Goal: Information Seeking & Learning: Learn about a topic

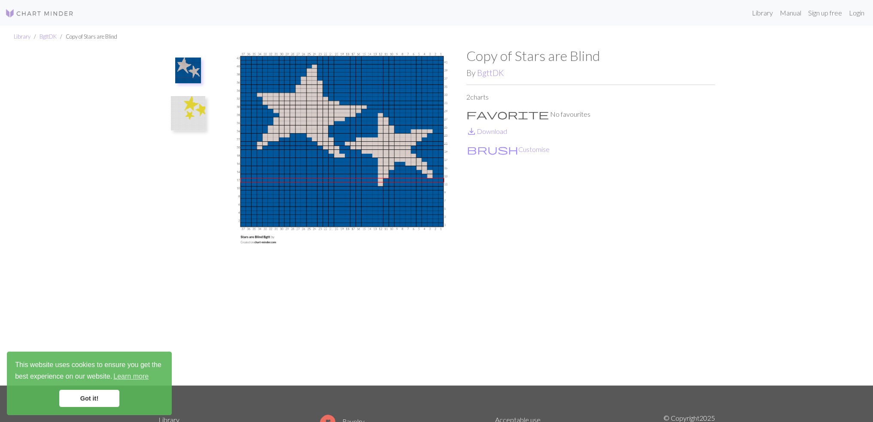
click at [182, 118] on img at bounding box center [188, 113] width 34 height 34
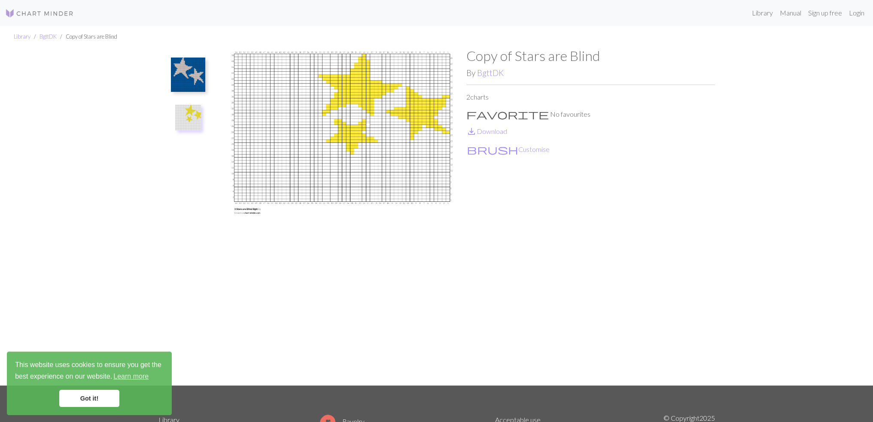
click at [185, 77] on img at bounding box center [188, 75] width 34 height 34
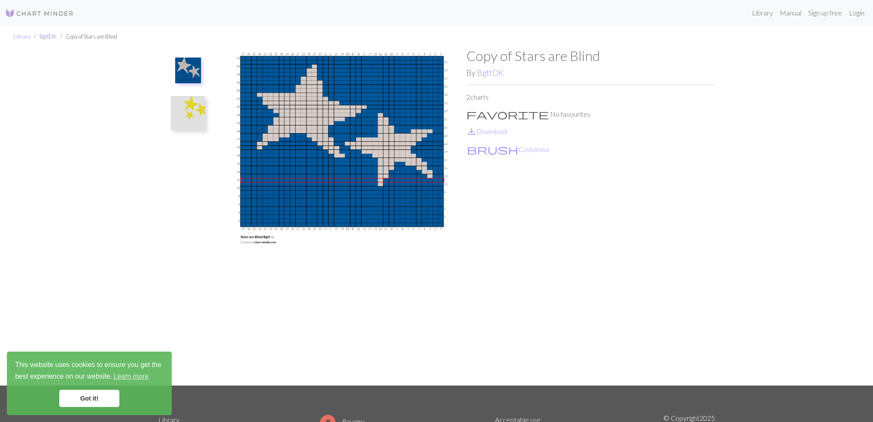
click at [47, 39] on link "BgttDK" at bounding box center [48, 36] width 17 height 7
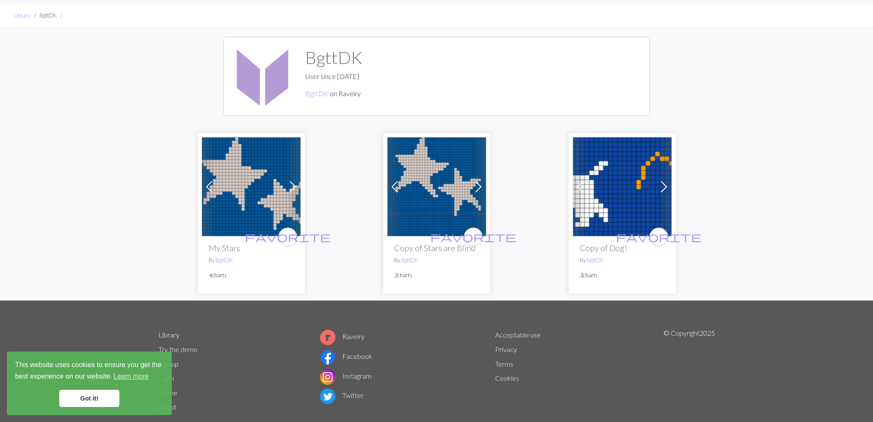
scroll to position [40, 0]
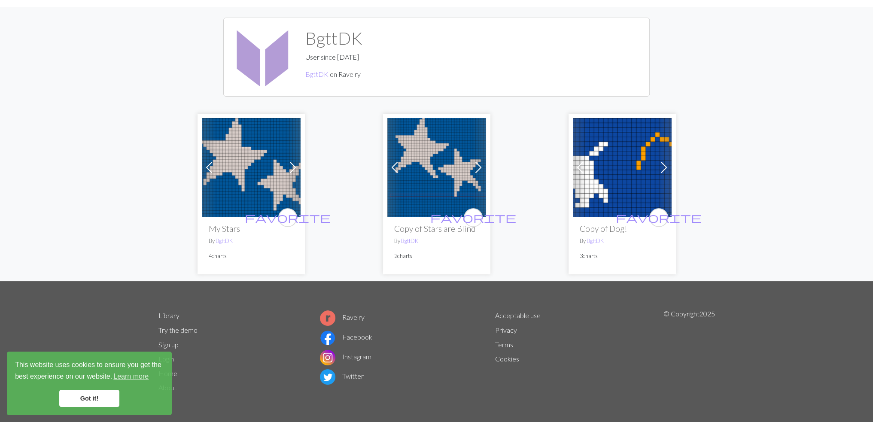
click at [626, 177] on img at bounding box center [622, 167] width 99 height 99
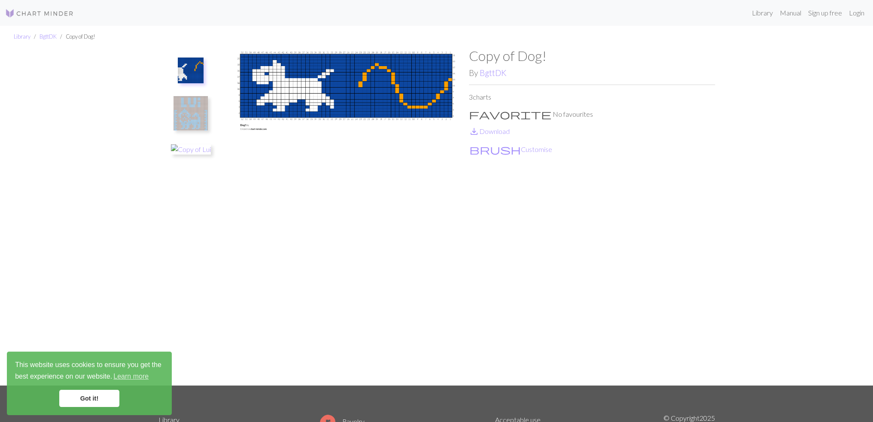
click at [189, 116] on img at bounding box center [191, 113] width 34 height 34
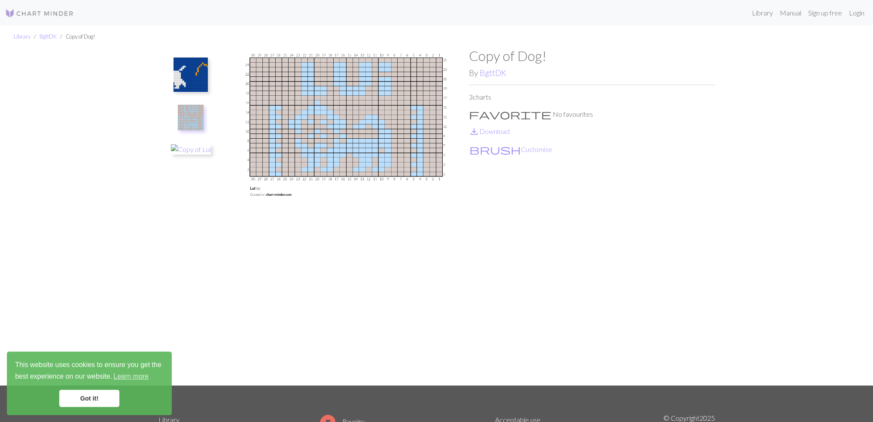
click at [38, 35] on li "BgttDK" at bounding box center [44, 37] width 26 height 8
click at [45, 36] on link "BgttDK" at bounding box center [48, 36] width 17 height 7
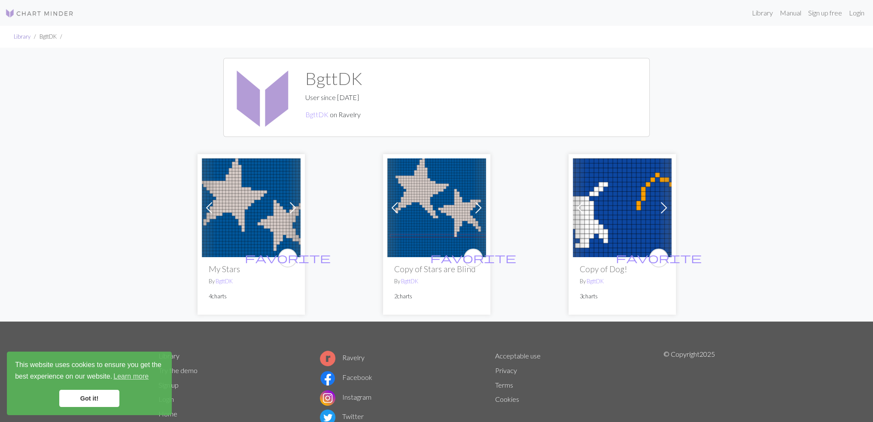
click at [16, 39] on link "Library" at bounding box center [22, 36] width 17 height 7
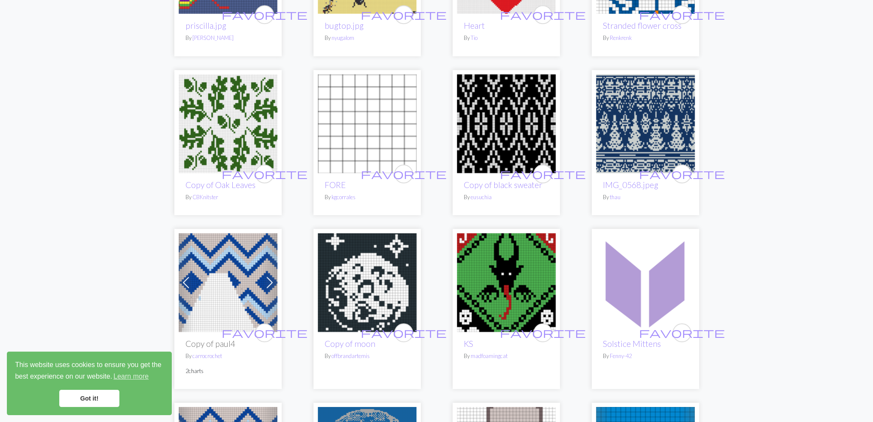
scroll to position [773, 0]
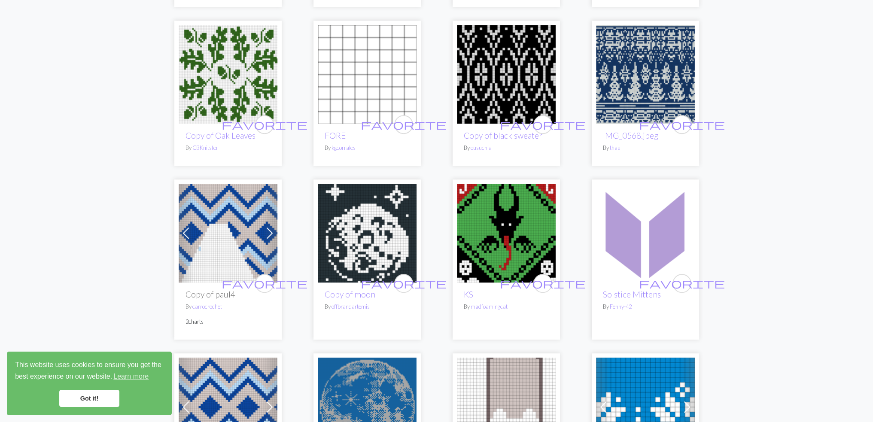
click at [388, 228] on img at bounding box center [367, 233] width 99 height 99
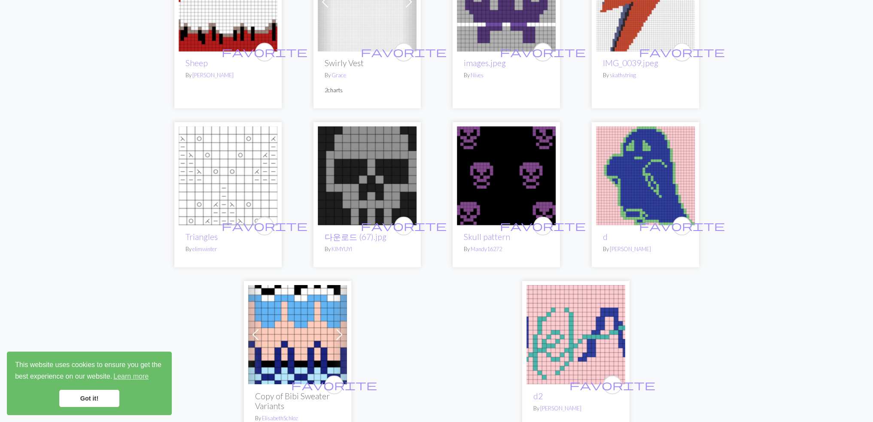
scroll to position [2095, 0]
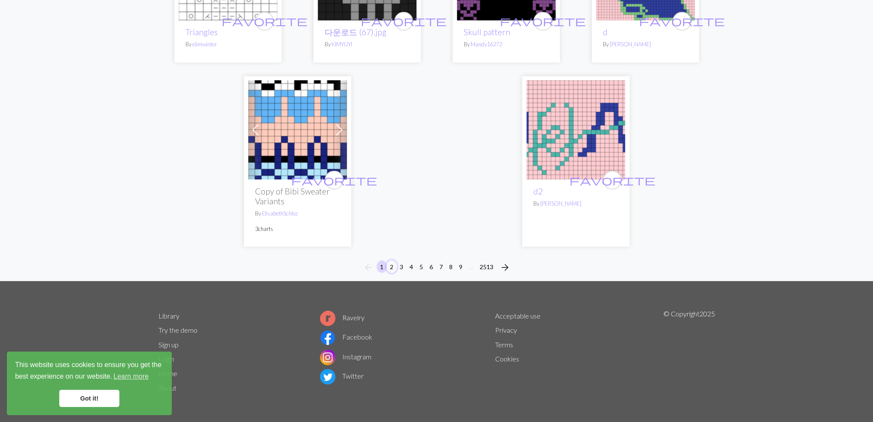
click at [390, 266] on button "2" at bounding box center [392, 266] width 10 height 12
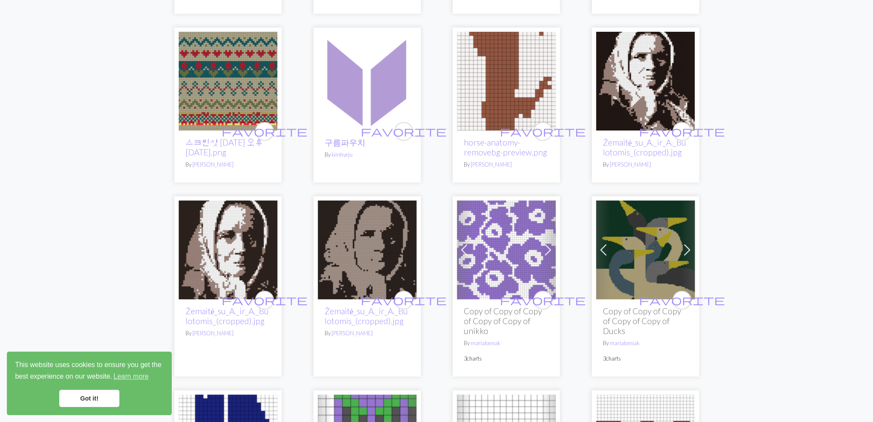
scroll to position [516, 0]
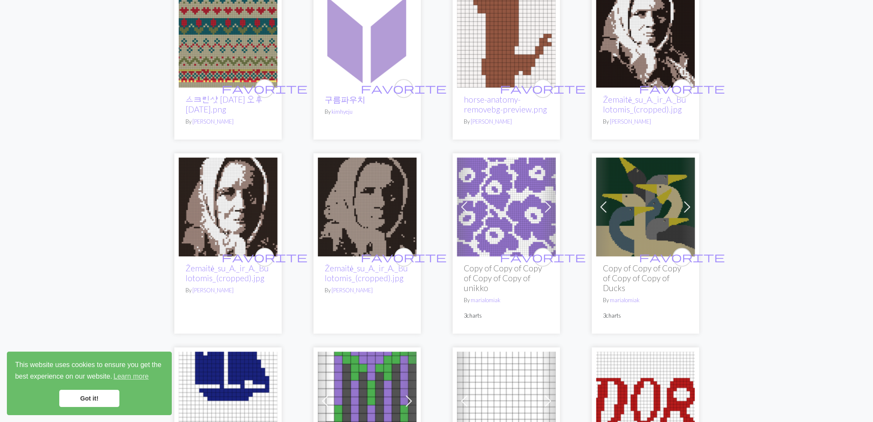
click at [492, 185] on img at bounding box center [506, 207] width 99 height 99
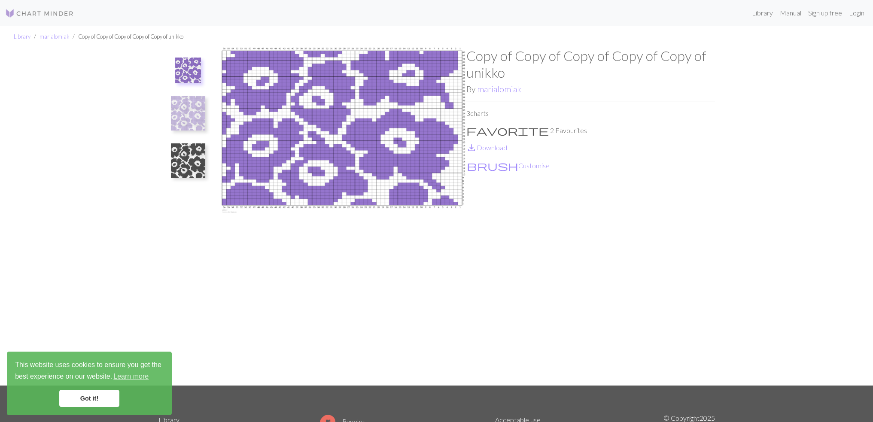
click at [179, 159] on img at bounding box center [188, 160] width 34 height 34
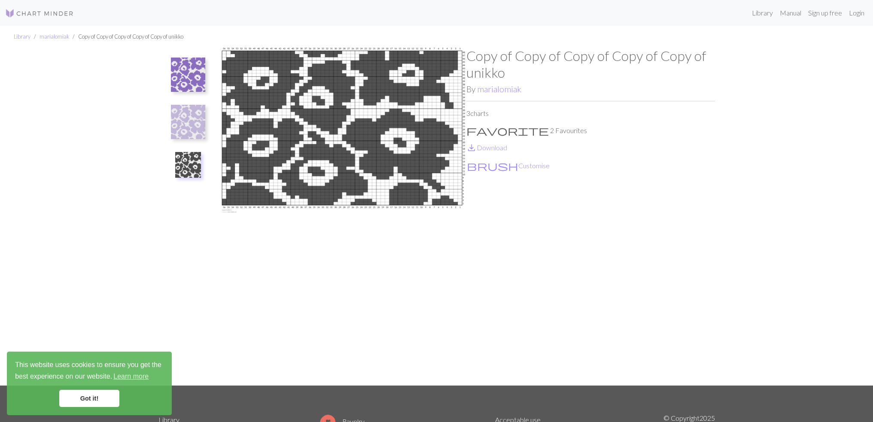
click at [43, 9] on img at bounding box center [39, 13] width 69 height 10
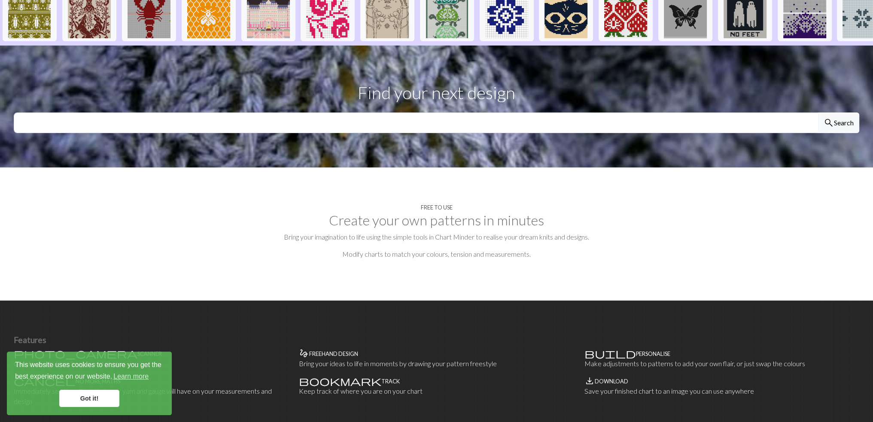
scroll to position [86, 0]
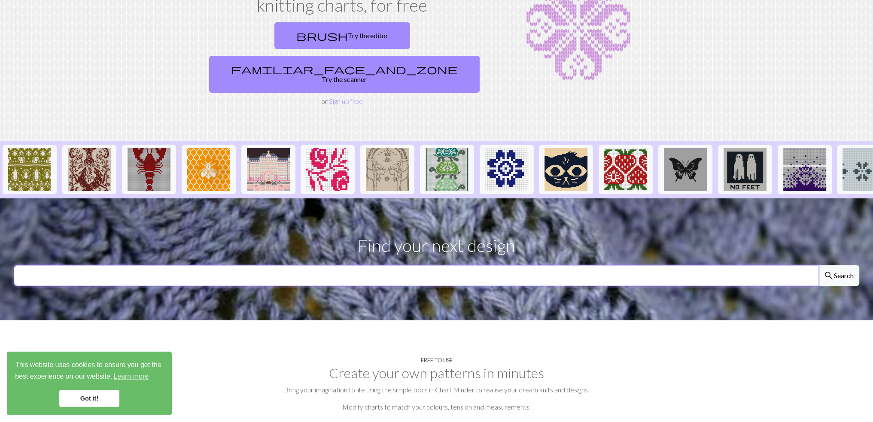
click at [481, 265] on input "text" at bounding box center [416, 275] width 805 height 21
type input "rabit"
click at [818, 265] on button "search Search" at bounding box center [838, 275] width 41 height 21
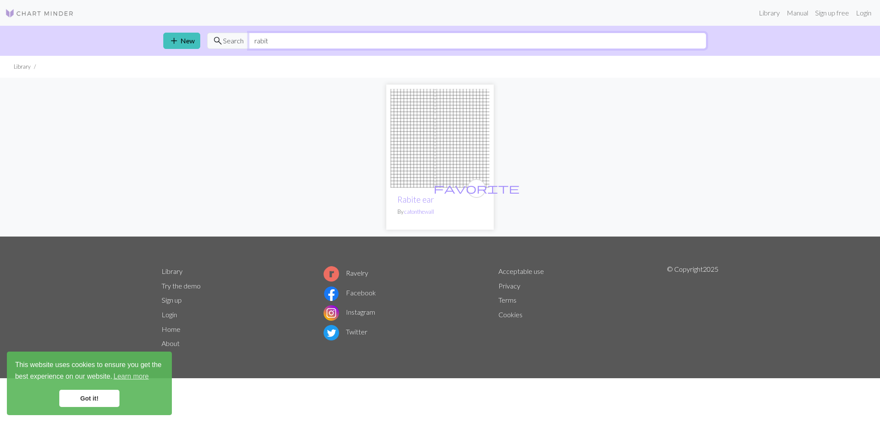
click at [279, 46] on input "rabit" at bounding box center [478, 41] width 458 height 16
click at [276, 46] on input "rabit" at bounding box center [478, 41] width 458 height 16
click at [282, 56] on span "button" at bounding box center [282, 56] width 0 height 0
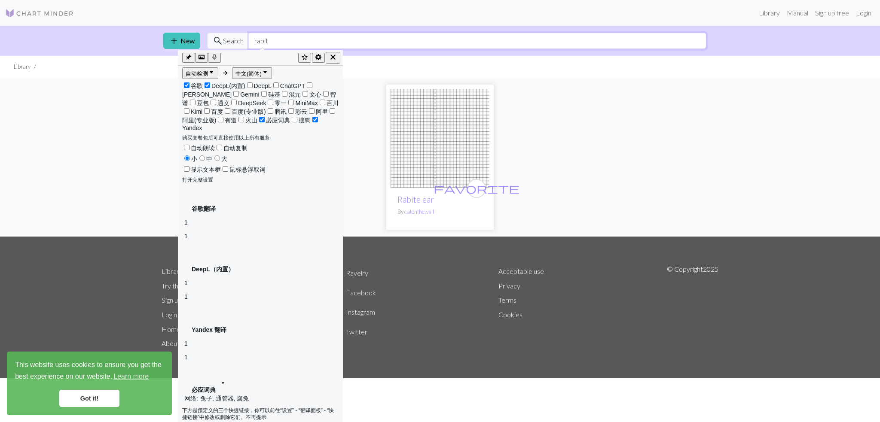
click at [259, 44] on input "rabit" at bounding box center [478, 41] width 458 height 16
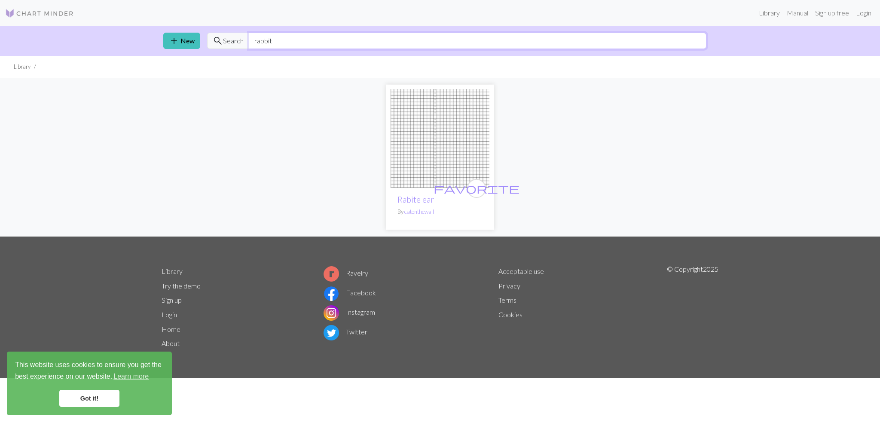
type input "rabbit"
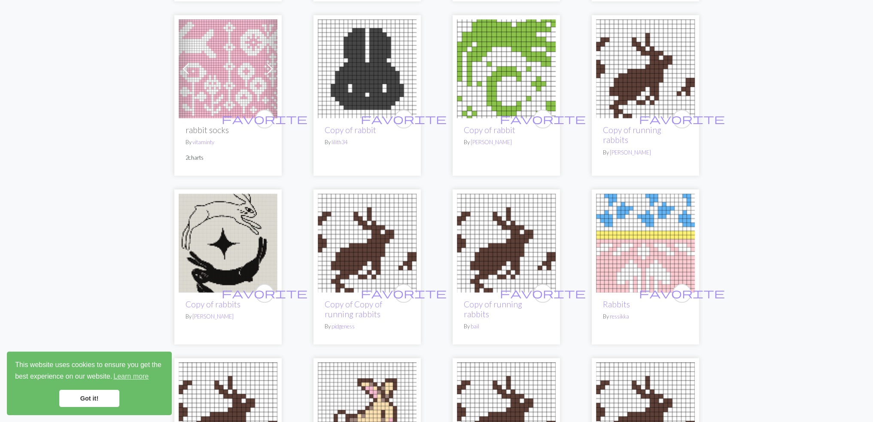
scroll to position [1332, 0]
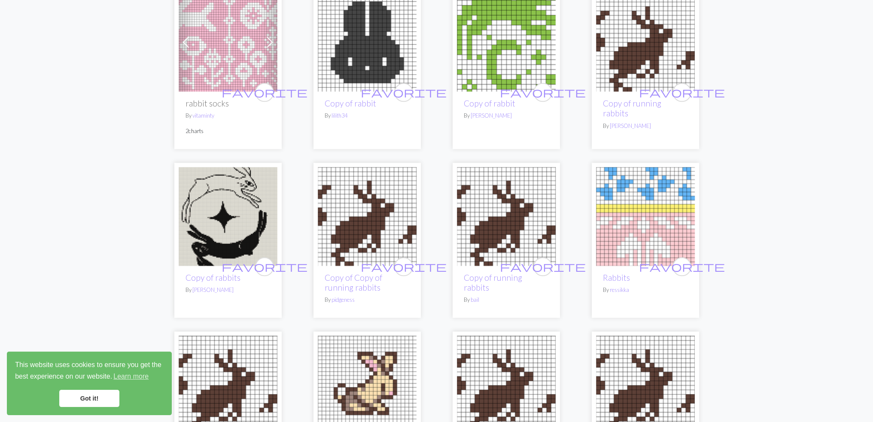
click at [218, 204] on img at bounding box center [228, 216] width 99 height 99
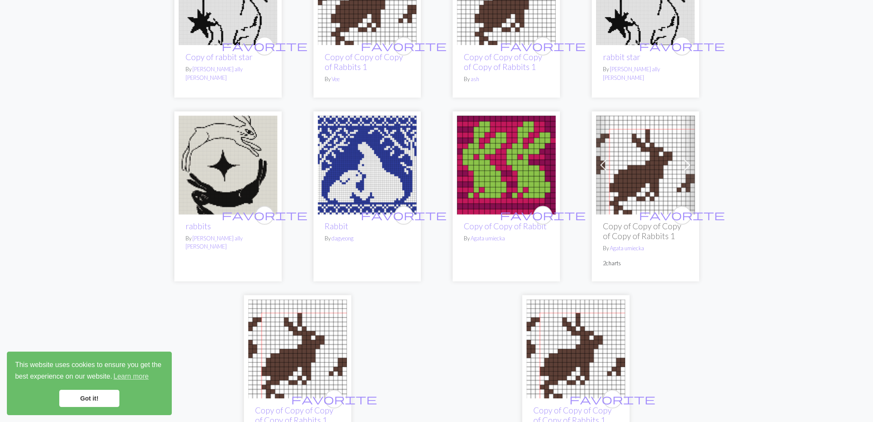
scroll to position [2094, 0]
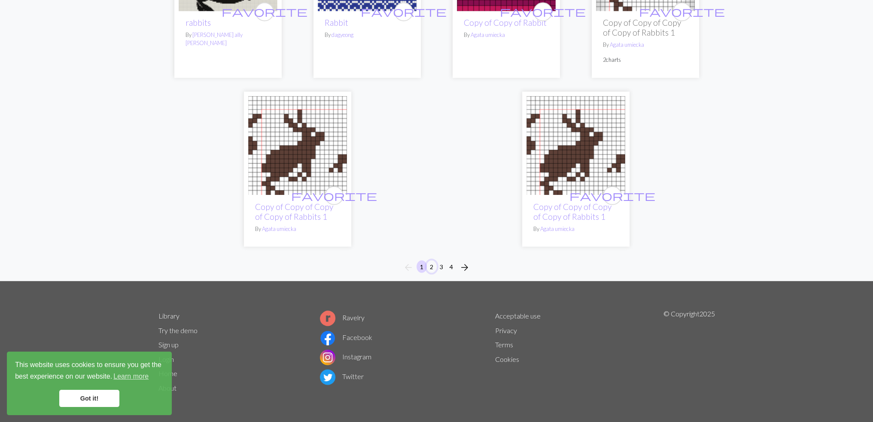
click at [435, 268] on button "2" at bounding box center [432, 266] width 10 height 12
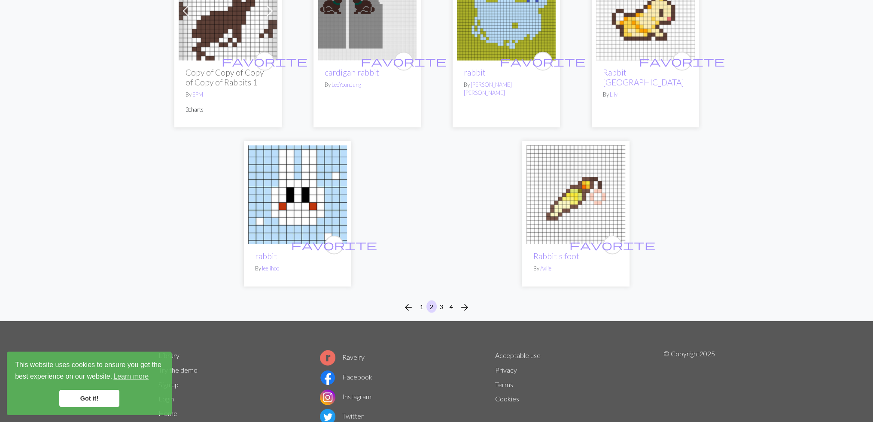
scroll to position [2139, 0]
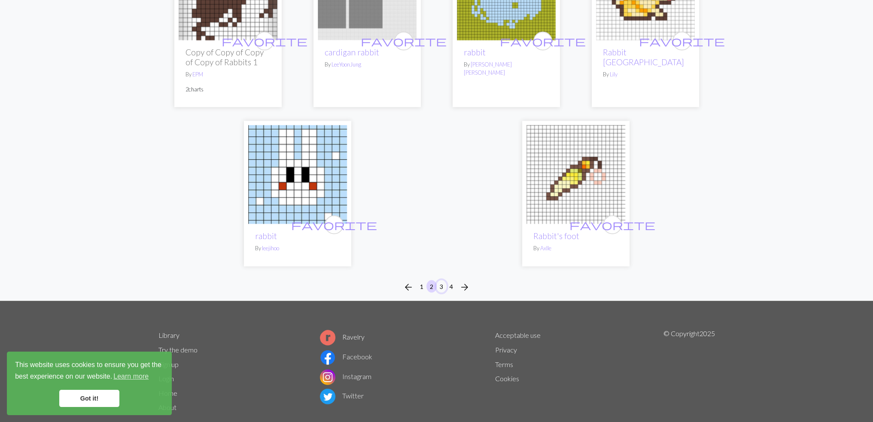
click at [442, 280] on button "3" at bounding box center [441, 286] width 10 height 12
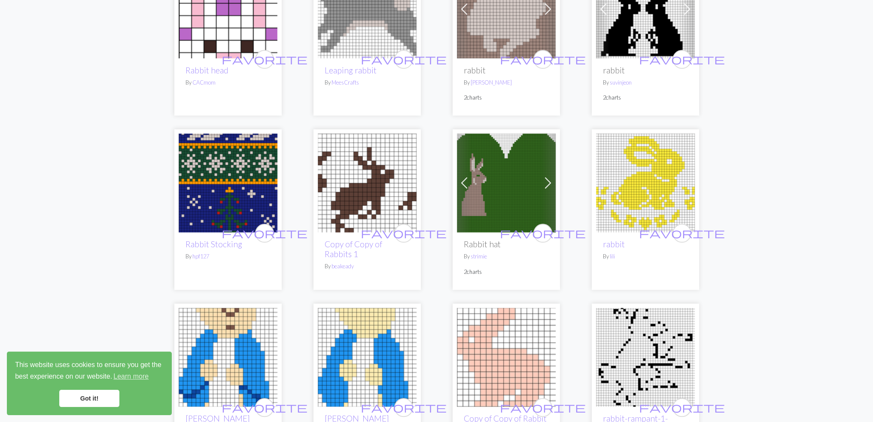
scroll to position [1074, 0]
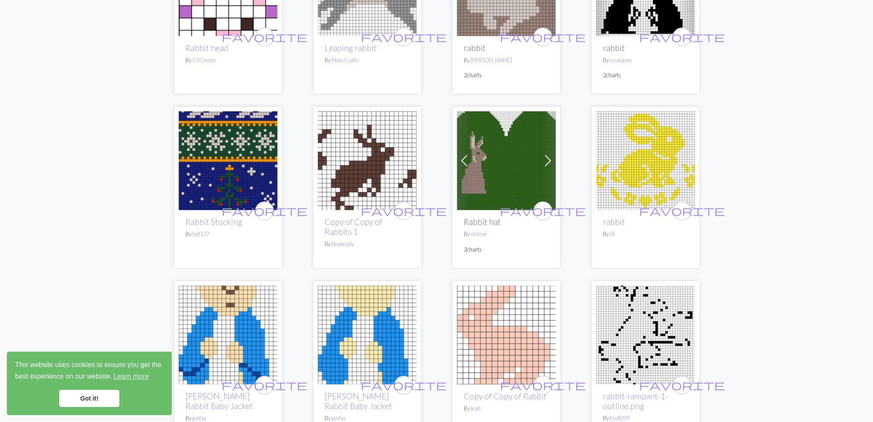
click at [216, 166] on img at bounding box center [228, 160] width 99 height 99
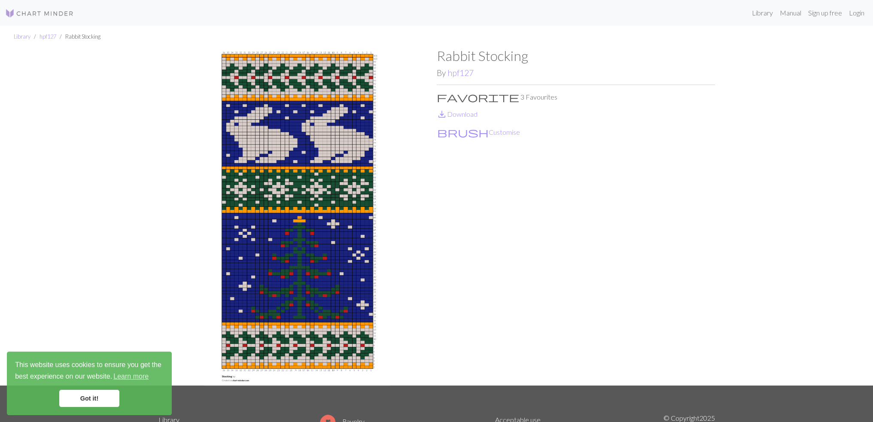
click at [31, 10] on img at bounding box center [39, 13] width 69 height 10
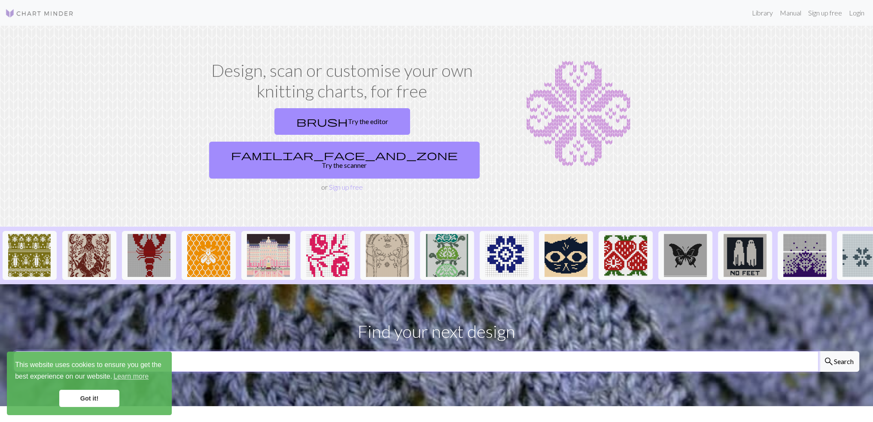
click at [293, 351] on input "text" at bounding box center [416, 361] width 805 height 21
type input "star"
click at [818, 351] on button "search Search" at bounding box center [838, 361] width 41 height 21
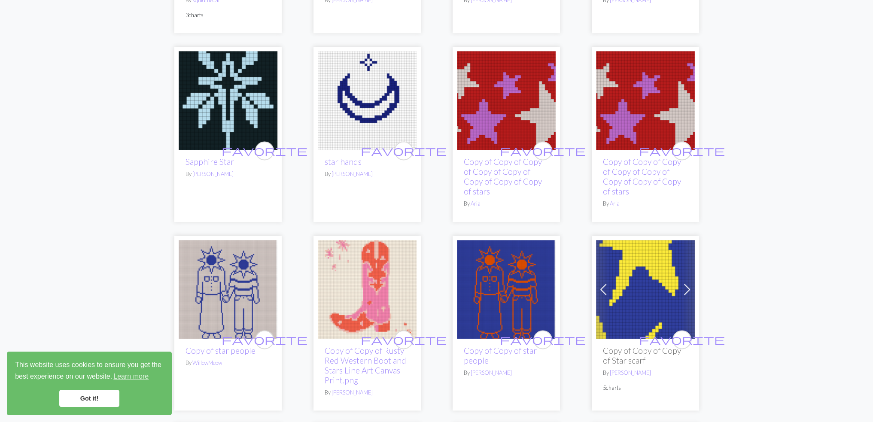
scroll to position [1504, 0]
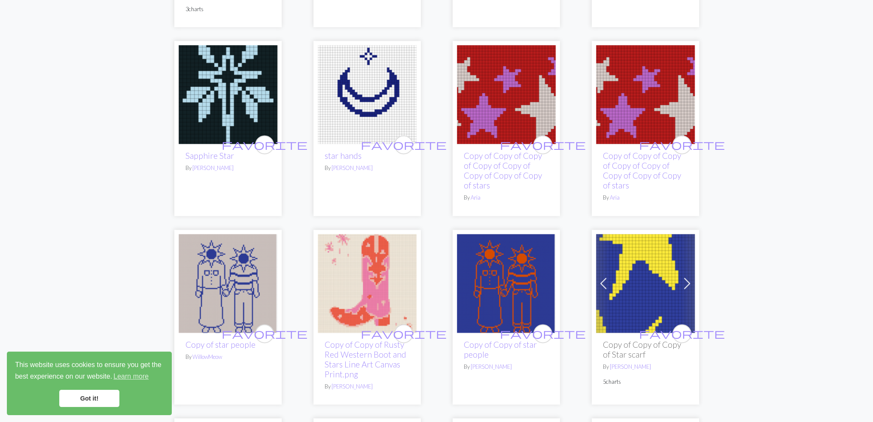
click at [646, 285] on img at bounding box center [645, 283] width 99 height 99
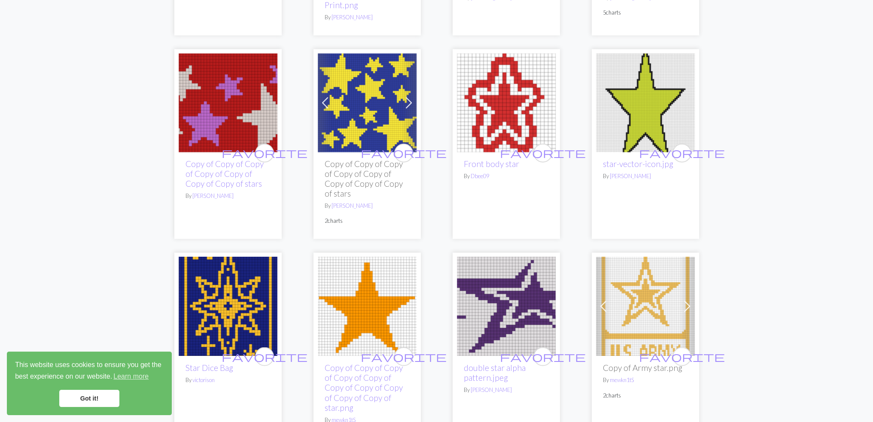
scroll to position [1837, 0]
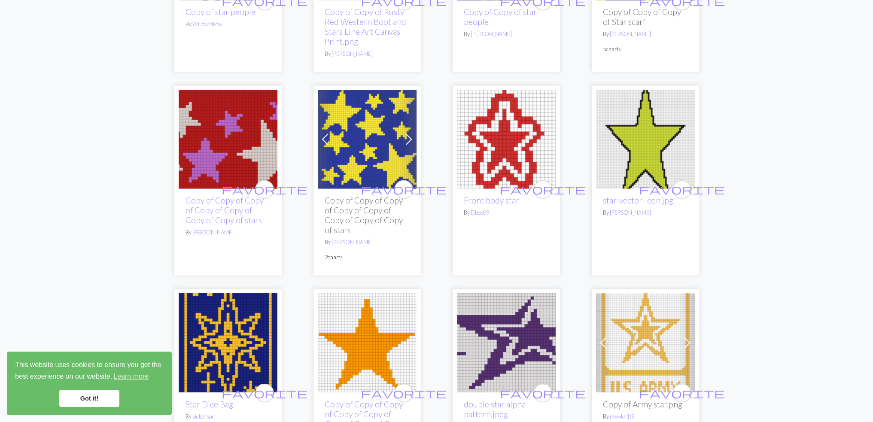
click at [357, 142] on img at bounding box center [367, 139] width 99 height 99
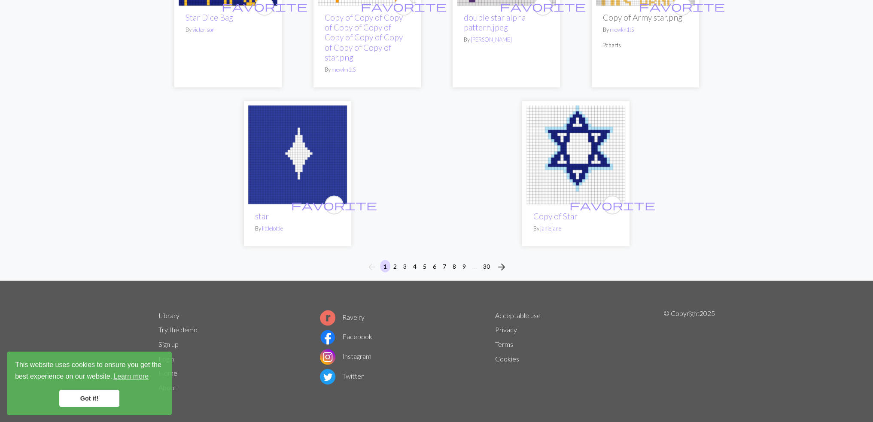
scroll to position [2180, 0]
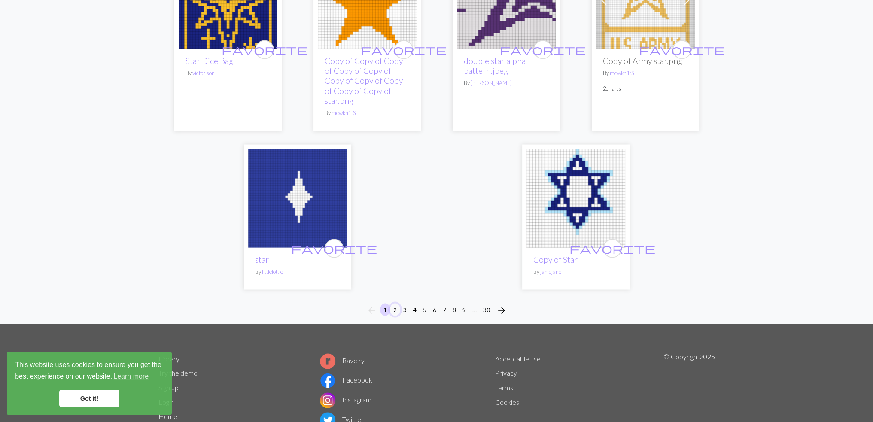
click at [395, 309] on button "2" at bounding box center [395, 309] width 10 height 12
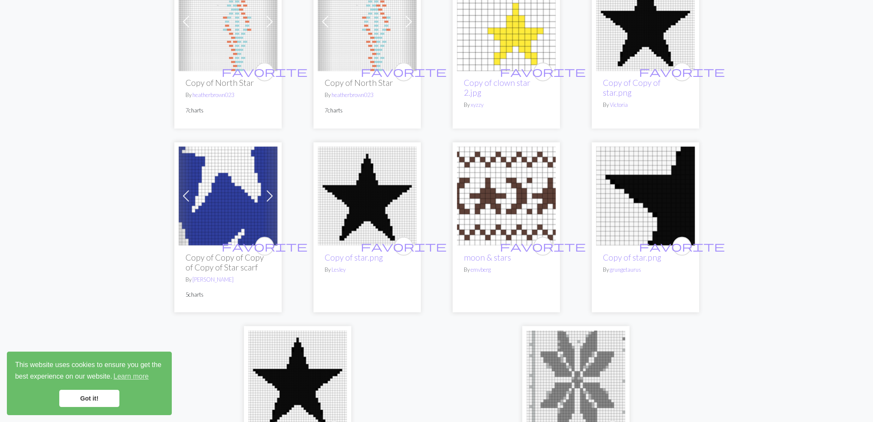
scroll to position [2130, 0]
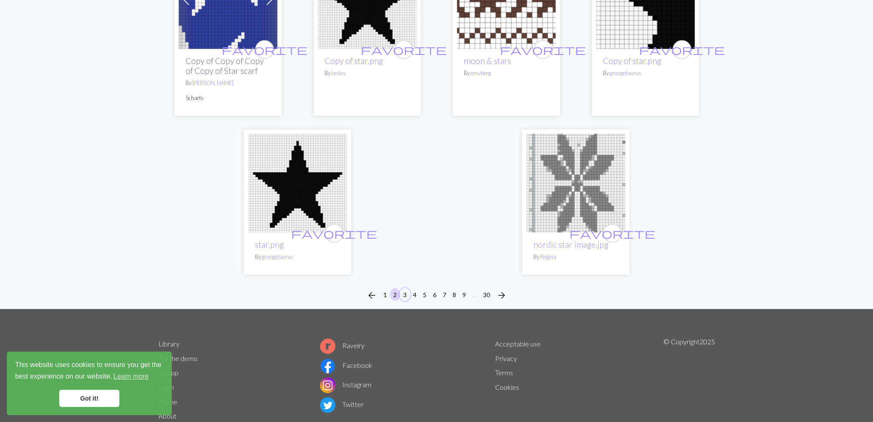
click at [404, 288] on button "3" at bounding box center [405, 294] width 10 height 12
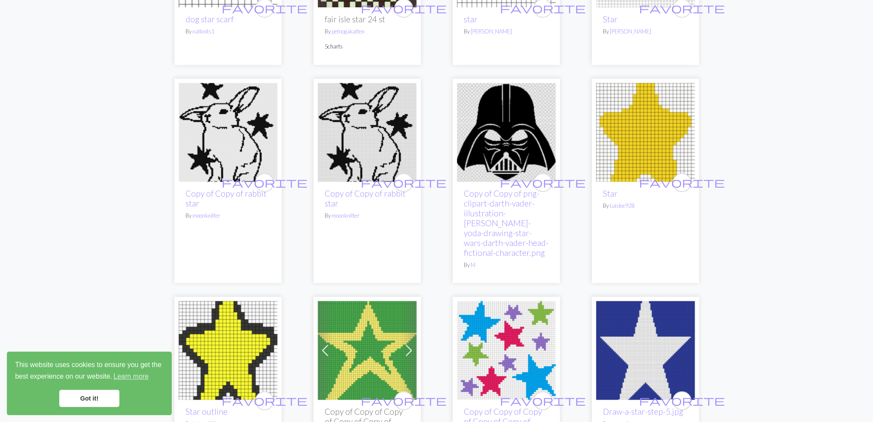
scroll to position [1461, 0]
